Goal: Information Seeking & Learning: Learn about a topic

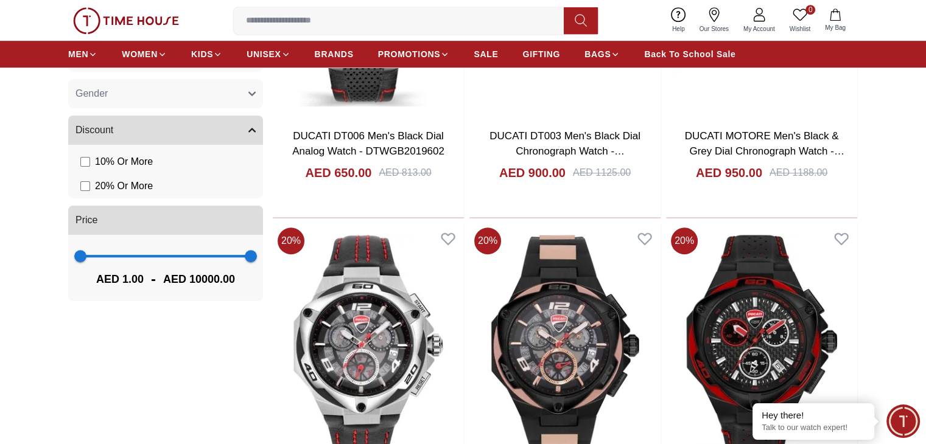
scroll to position [772, 0]
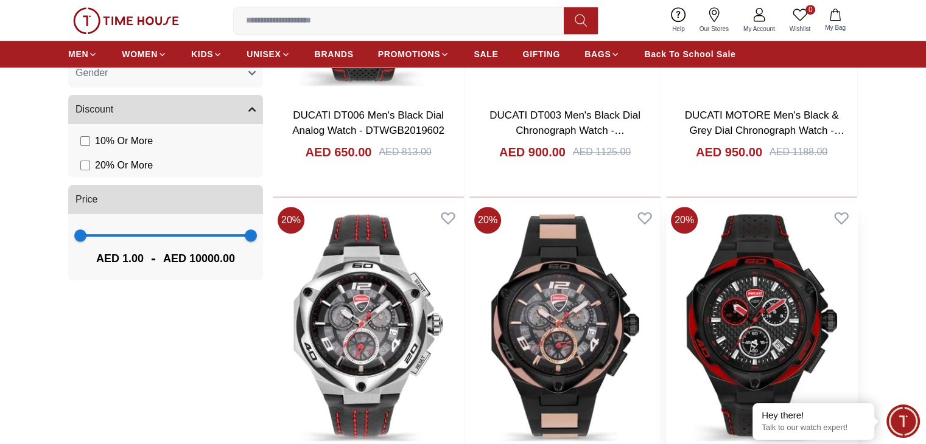
click at [666, 281] on img at bounding box center [761, 327] width 191 height 251
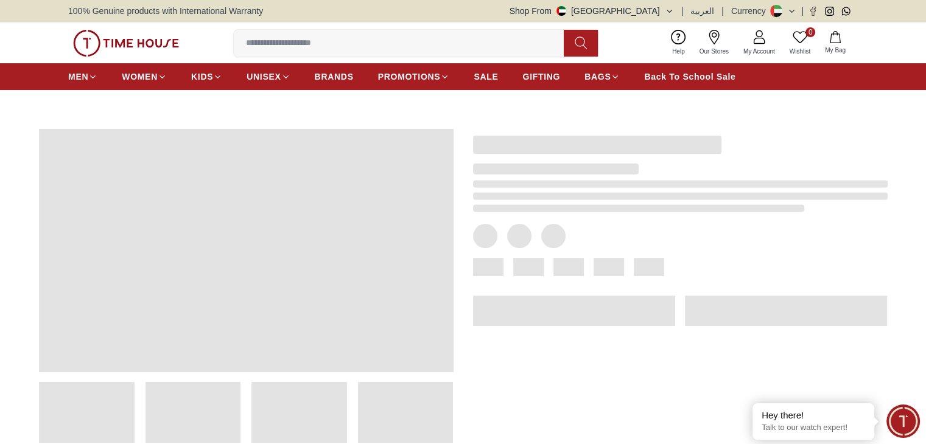
click at [484, 281] on div at bounding box center [670, 277] width 434 height 334
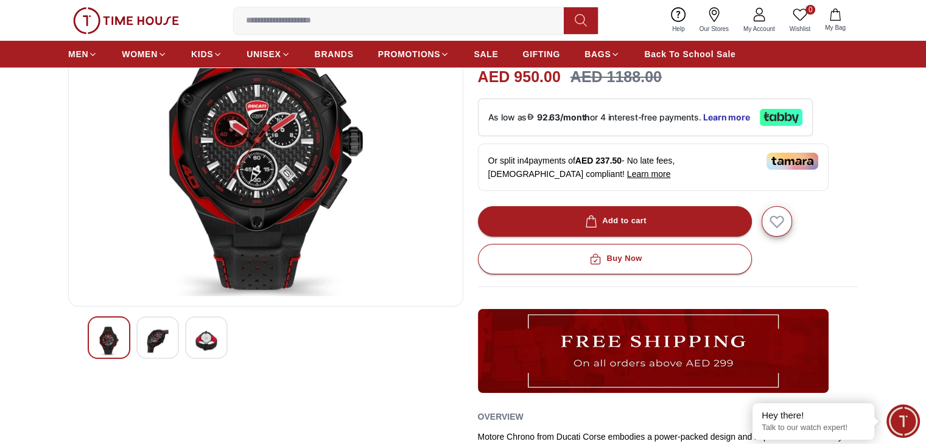
scroll to position [87, 0]
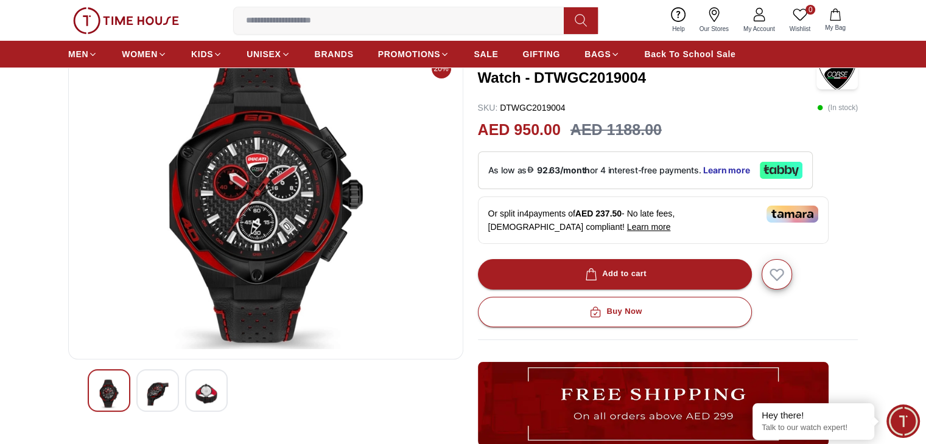
click at [165, 393] on img at bounding box center [158, 394] width 22 height 29
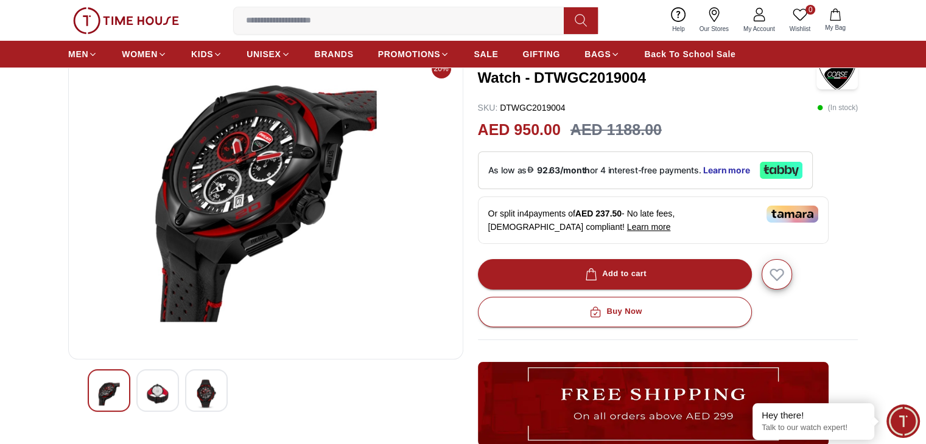
click at [191, 393] on div at bounding box center [206, 390] width 43 height 43
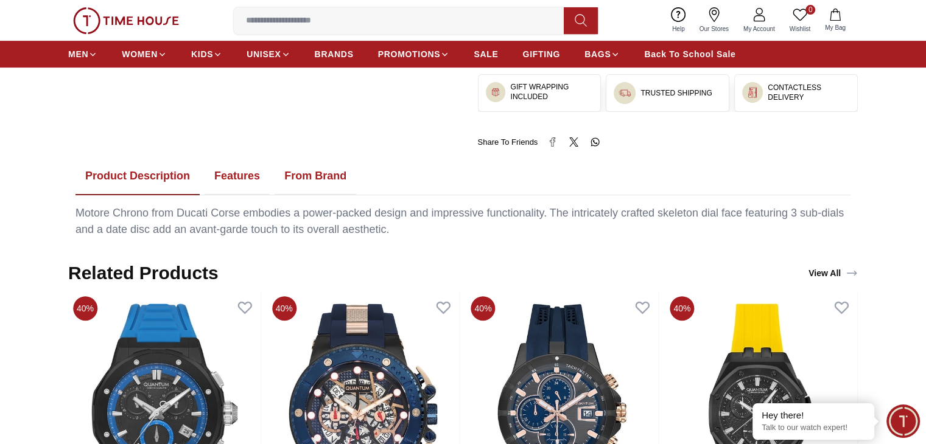
scroll to position [559, 0]
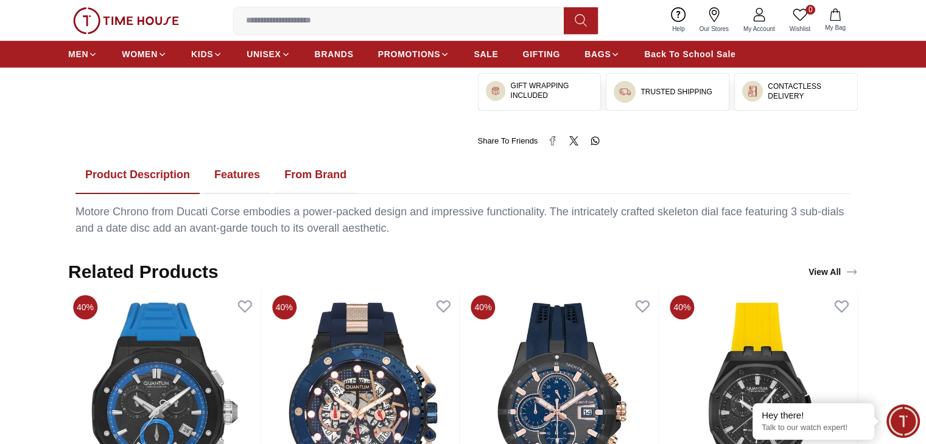
click at [243, 173] on button "Features" at bounding box center [236, 175] width 65 height 38
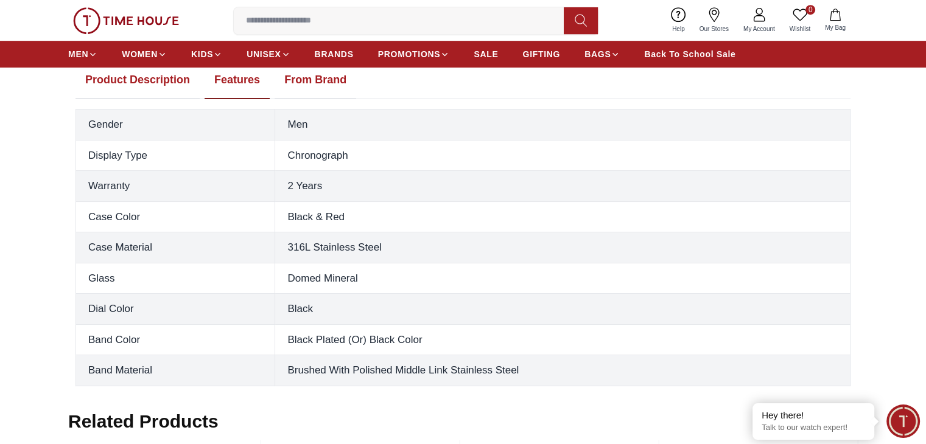
scroll to position [607, 0]
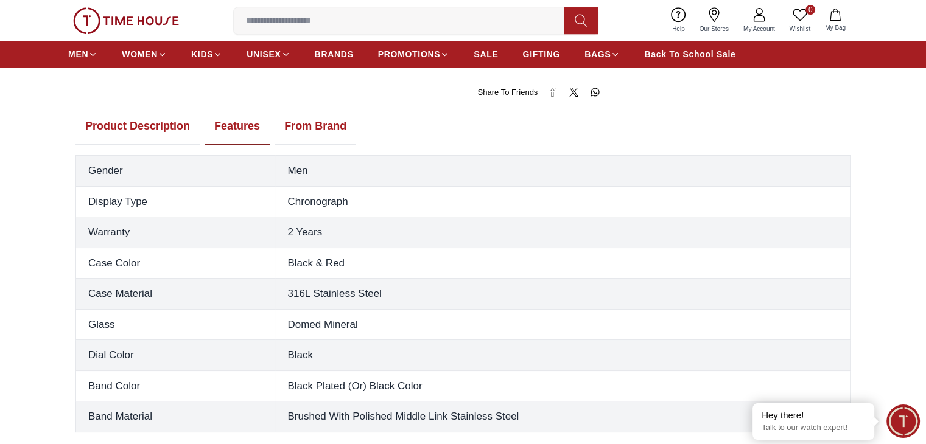
click at [321, 131] on button "From Brand" at bounding box center [315, 127] width 82 height 38
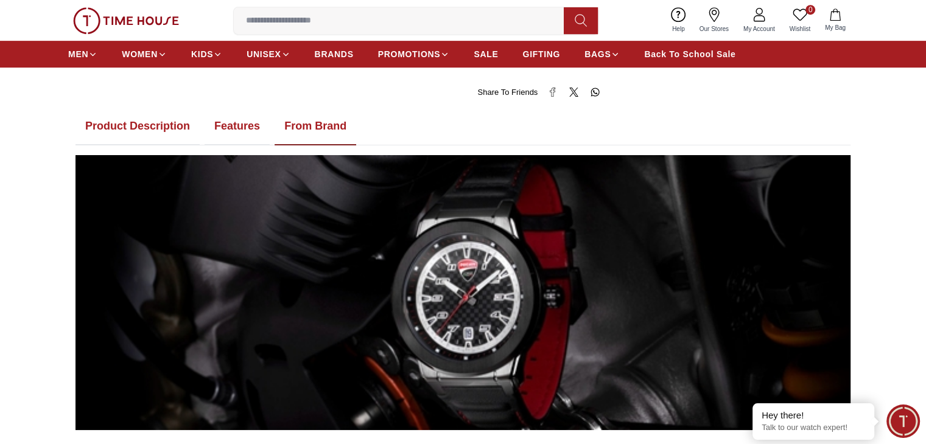
click at [223, 118] on button "Features" at bounding box center [236, 127] width 65 height 38
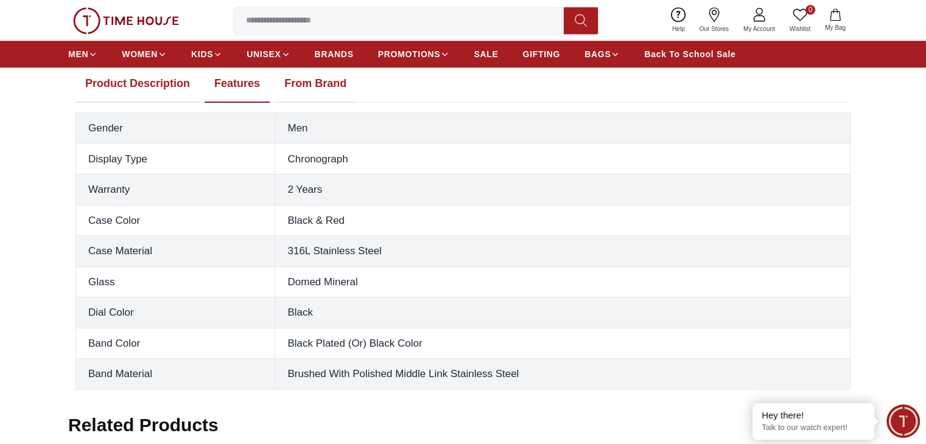
scroll to position [515, 0]
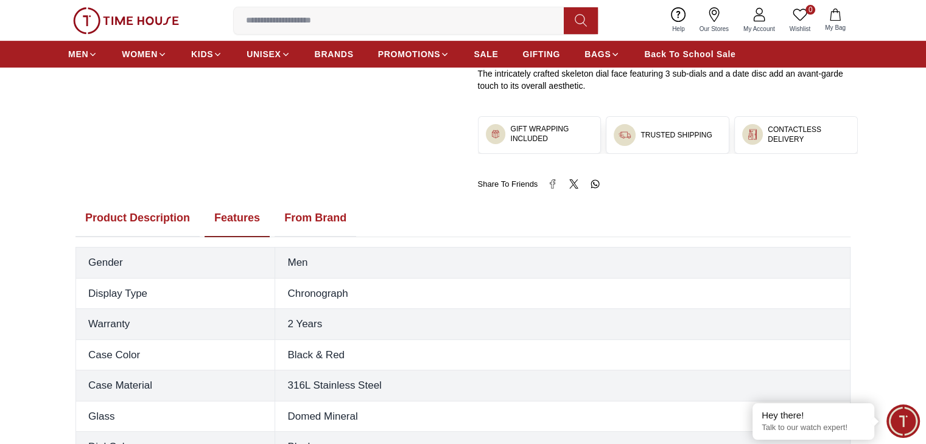
click at [147, 216] on button "Product Description" at bounding box center [137, 219] width 124 height 38
